Goal: Task Accomplishment & Management: Use online tool/utility

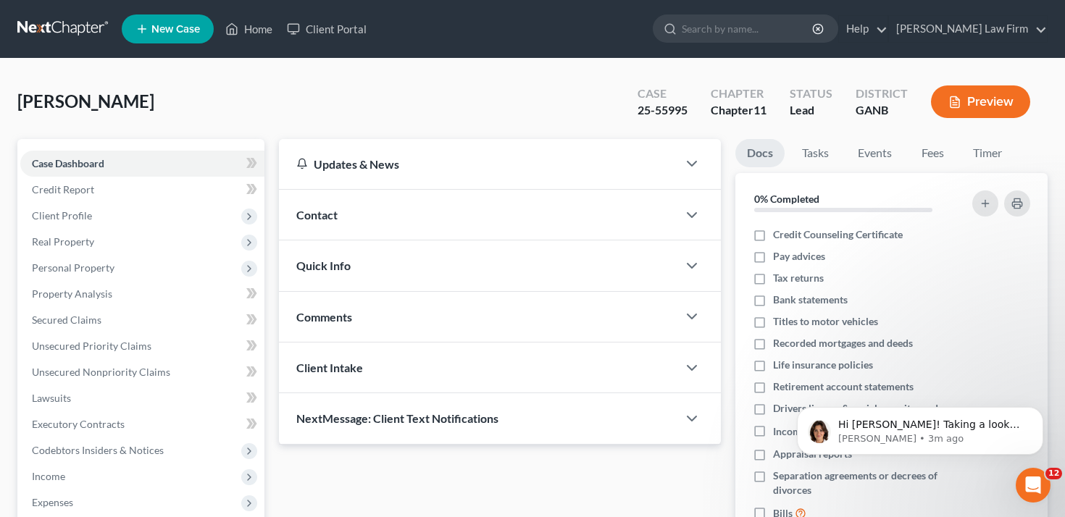
click at [1011, 107] on button "Preview" at bounding box center [980, 101] width 99 height 33
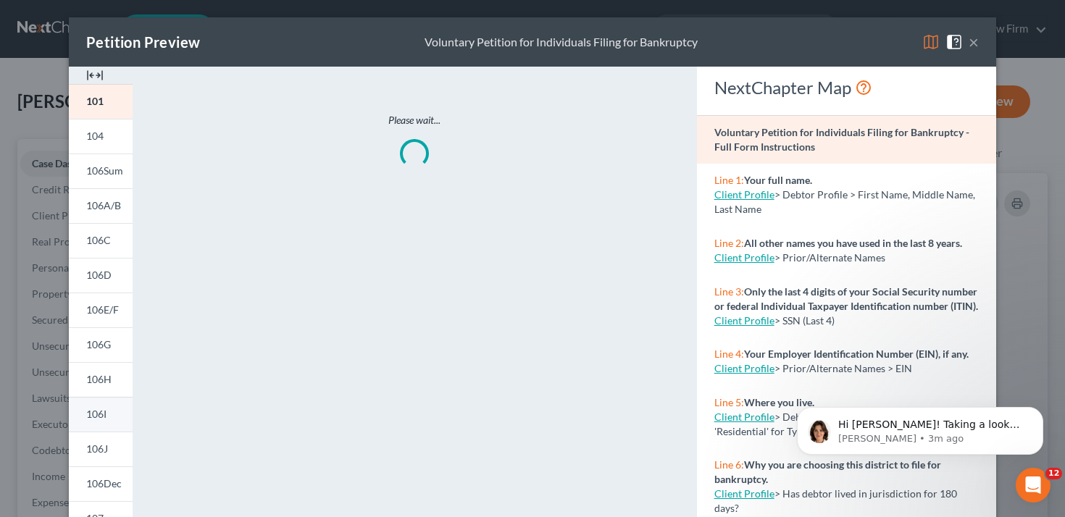
scroll to position [109, 0]
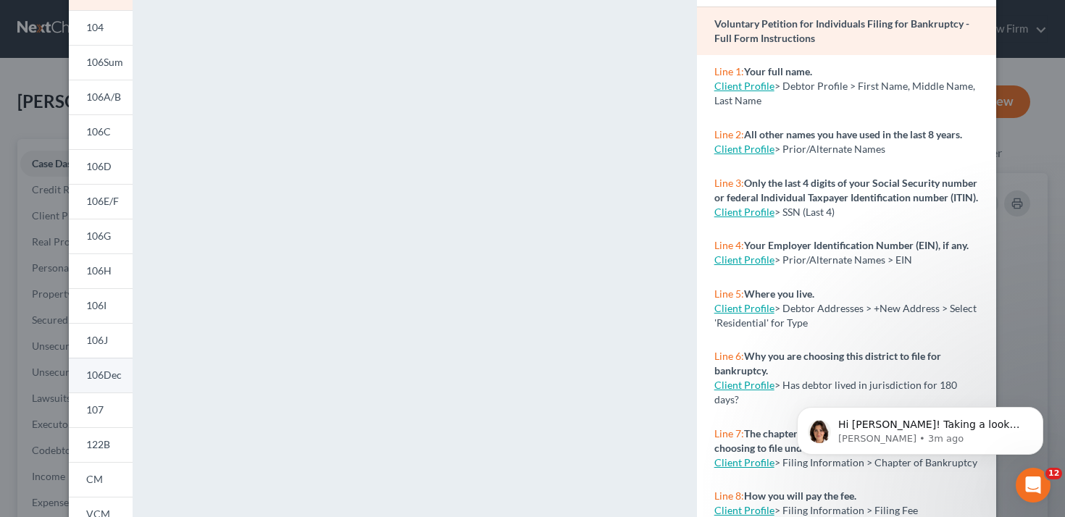
click at [109, 372] on span "106Dec" at bounding box center [104, 375] width 36 height 12
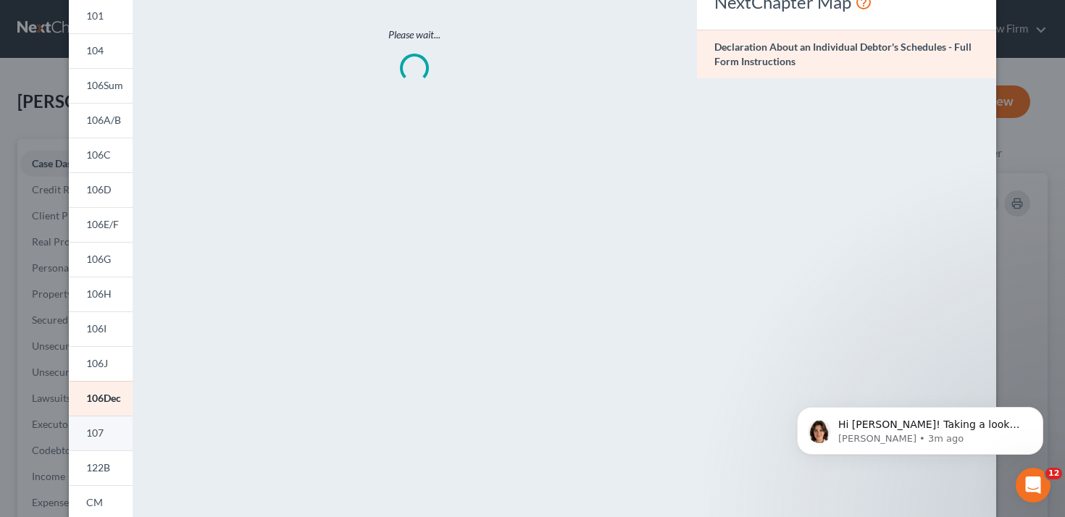
scroll to position [86, 0]
click at [102, 436] on span "107" at bounding box center [94, 432] width 17 height 12
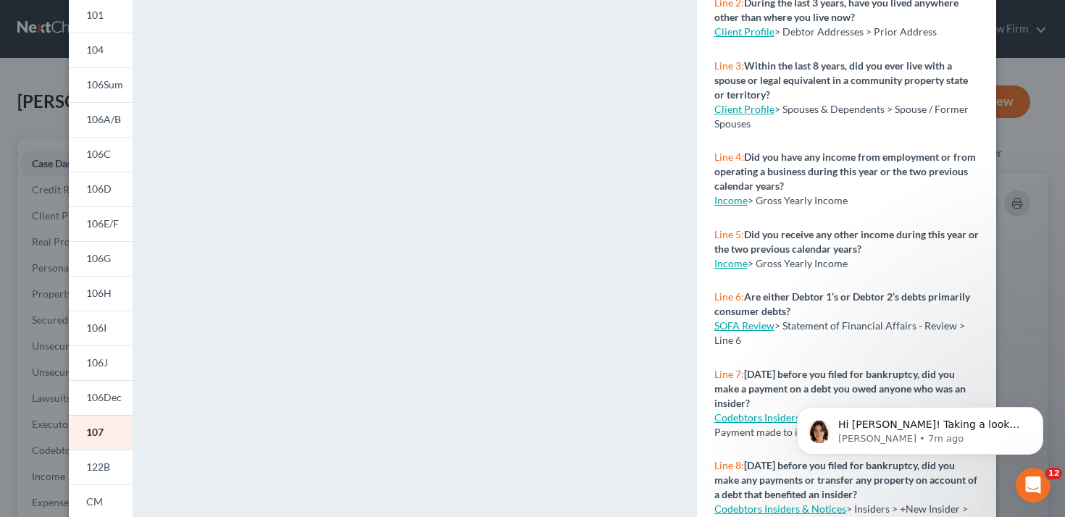
scroll to position [144, 0]
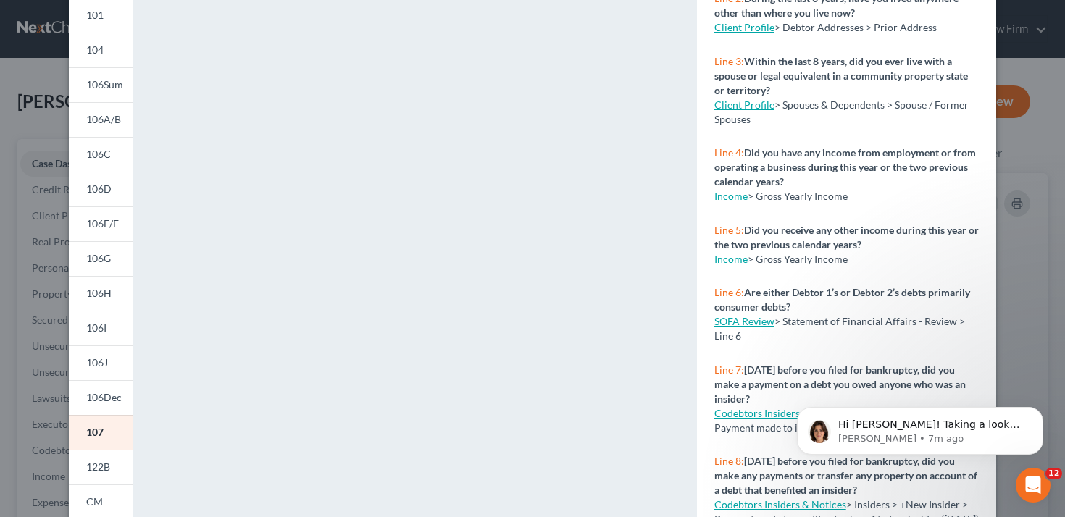
click at [759, 325] on link "SOFA Review" at bounding box center [744, 321] width 60 height 12
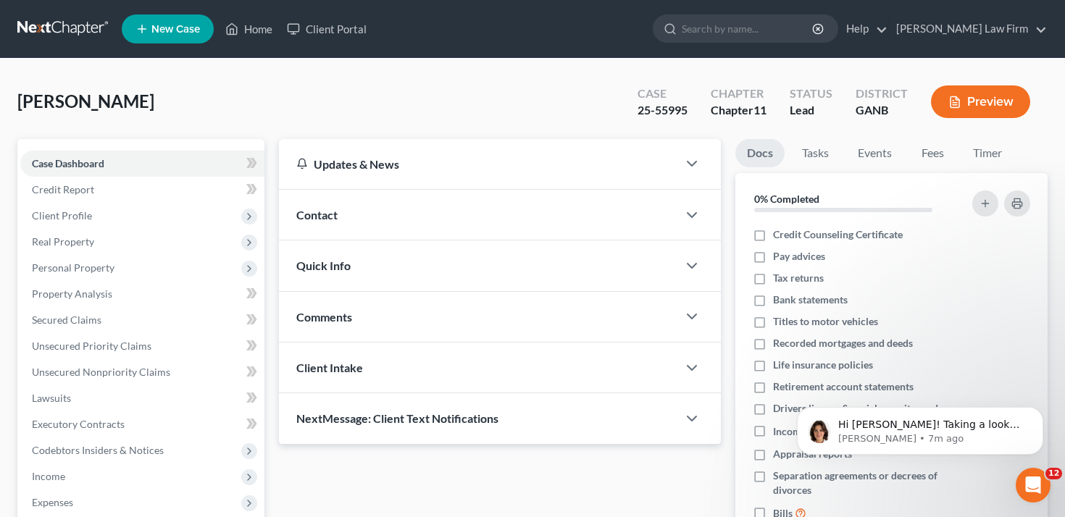
click at [985, 108] on button "Preview" at bounding box center [980, 101] width 99 height 33
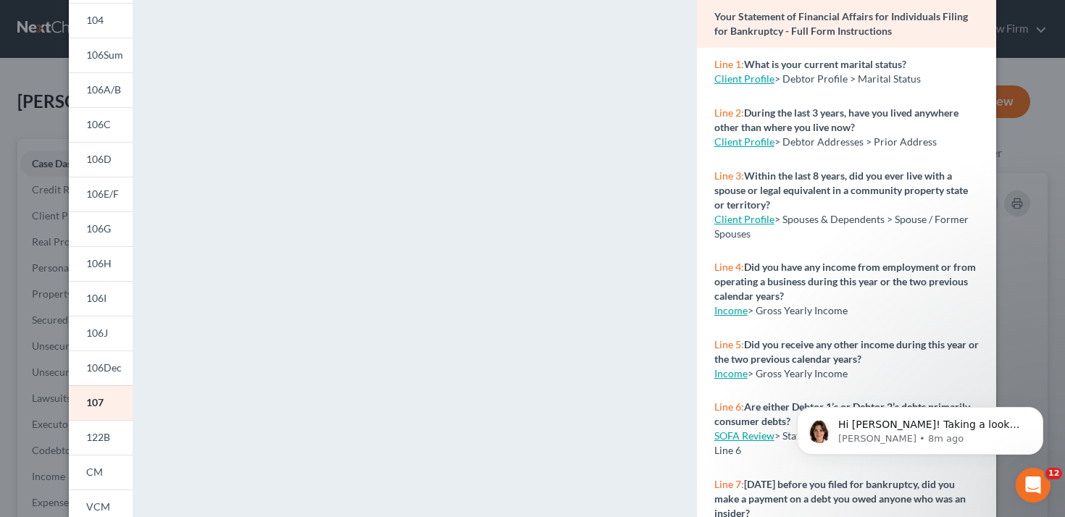
scroll to position [57, 0]
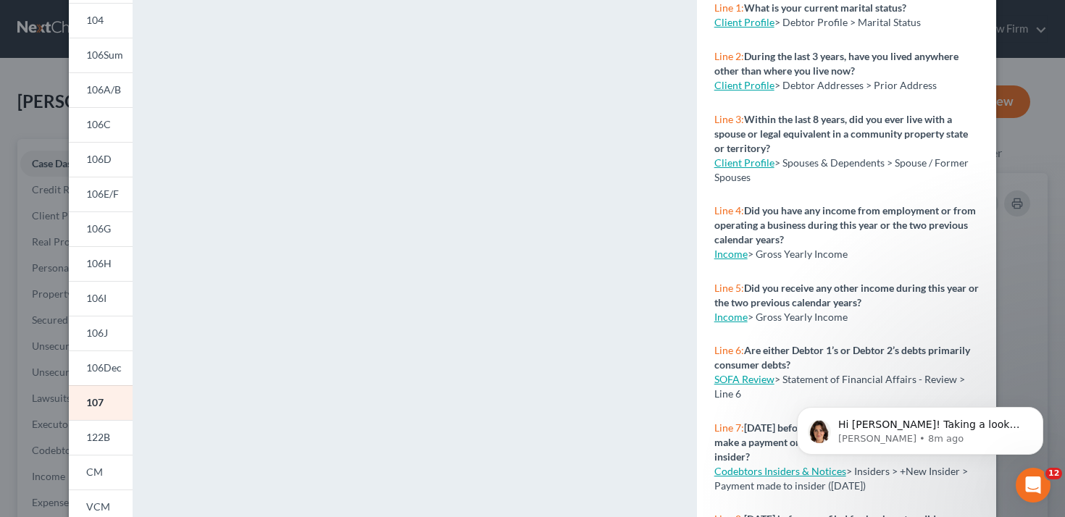
click at [756, 379] on link "SOFA Review" at bounding box center [744, 379] width 60 height 12
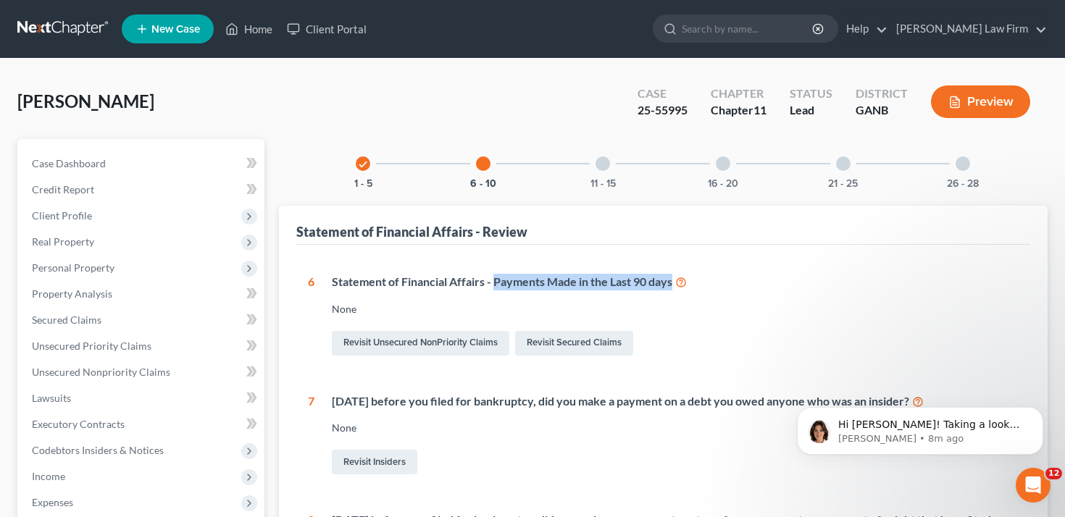
drag, startPoint x: 494, startPoint y: 282, endPoint x: 676, endPoint y: 287, distance: 181.9
click at [676, 287] on div "Statement of Financial Affairs - Payments Made in the Last 90 days" at bounding box center [676, 282] width 688 height 17
copy div "Payments Made in the Last 90 days"
click at [1002, 102] on button "Preview" at bounding box center [980, 101] width 99 height 33
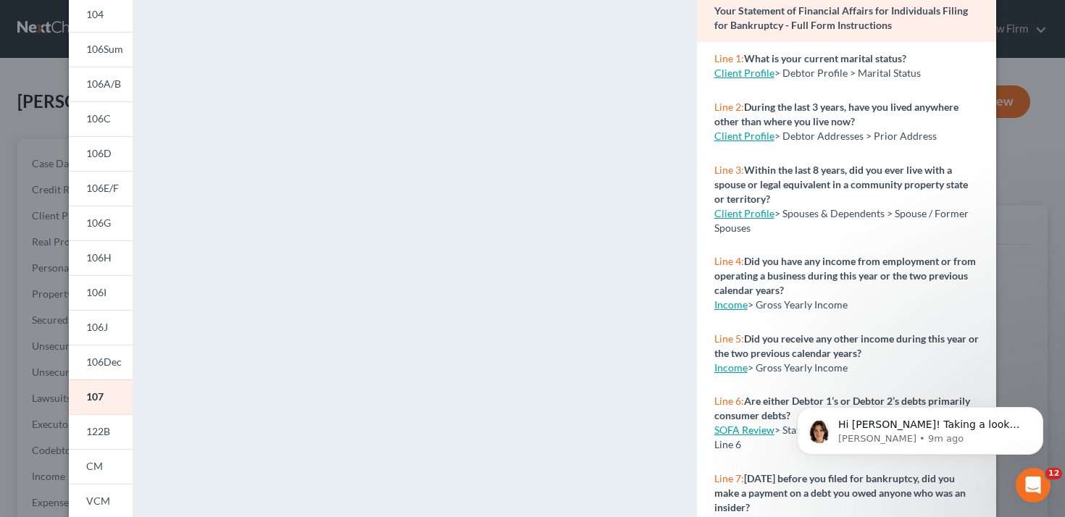
scroll to position [286, 0]
